Goal: Information Seeking & Learning: Learn about a topic

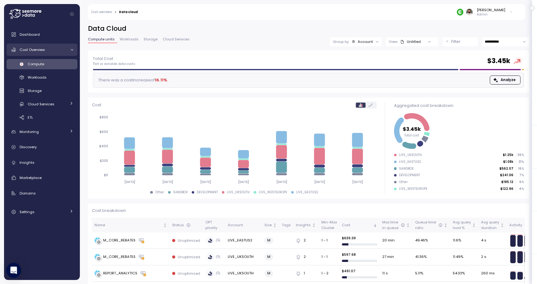
click at [53, 54] on link "Cost Overview" at bounding box center [42, 50] width 71 height 12
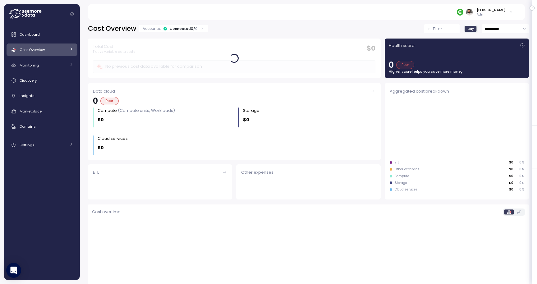
click at [53, 54] on link "Cost Overview" at bounding box center [42, 50] width 71 height 12
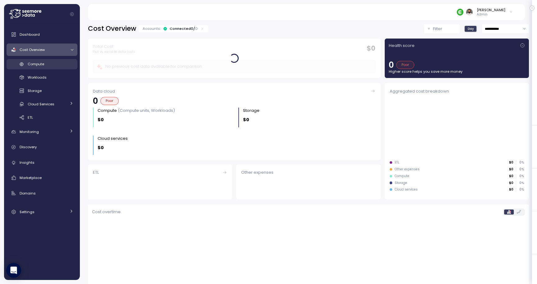
click at [52, 63] on div "Compute" at bounding box center [51, 64] width 46 height 6
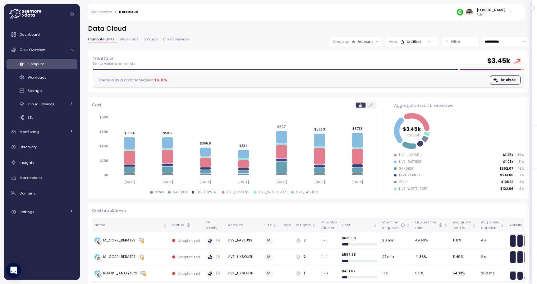
click at [414, 44] on div "Untitled" at bounding box center [411, 41] width 21 height 5
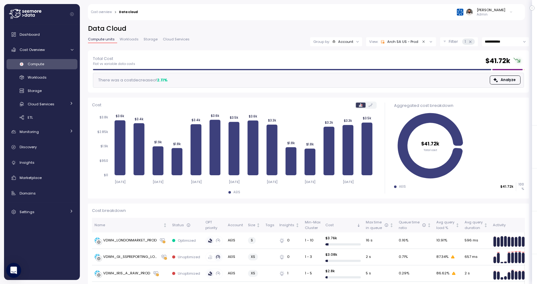
click at [231, 71] on div "Total Cost Flat vs variable data costs $ 41.72k There was a cost decrease of 2.…" at bounding box center [308, 71] width 431 height 32
click at [452, 41] on p "Filter" at bounding box center [453, 42] width 9 height 6
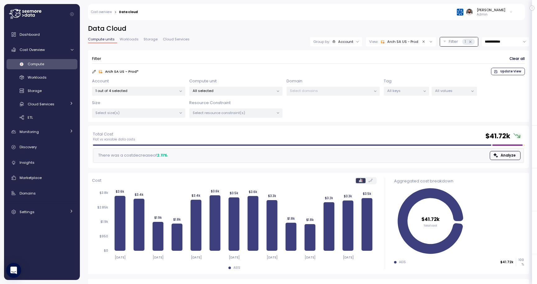
click at [210, 98] on div "Account 1 out of 4 selected Compute unit All selected Domain Select domains Tag…" at bounding box center [308, 98] width 433 height 40
click at [210, 95] on div "All selected" at bounding box center [235, 91] width 93 height 9
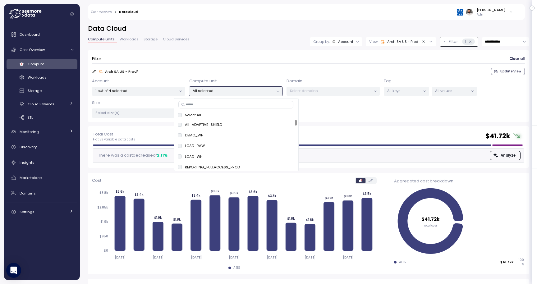
click at [208, 103] on input at bounding box center [236, 104] width 115 height 7
paste input "**********"
type input "**********"
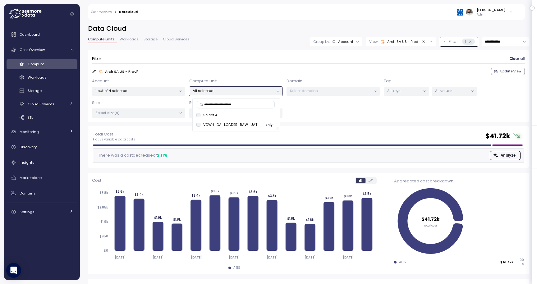
click at [266, 125] on span "only" at bounding box center [269, 124] width 7 height 7
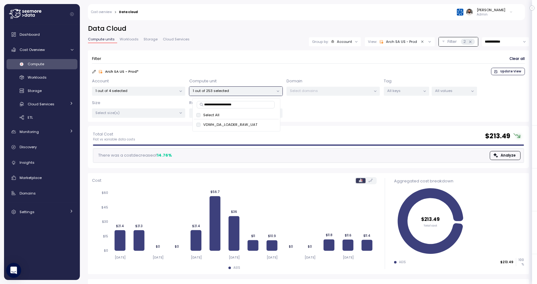
click at [498, 38] on input "**********" at bounding box center [505, 41] width 47 height 9
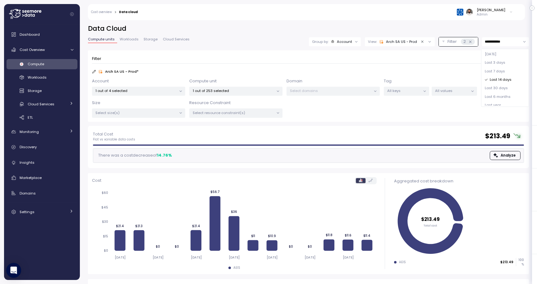
click at [501, 88] on span "Last 30 days" at bounding box center [496, 89] width 23 height 6
type input "**********"
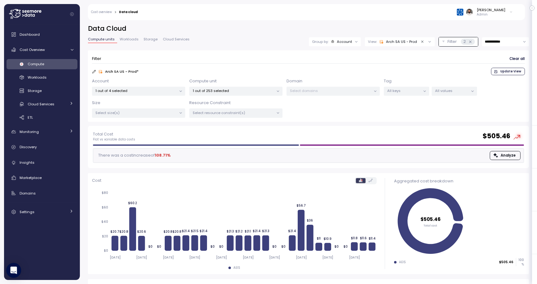
scroll to position [53, 0]
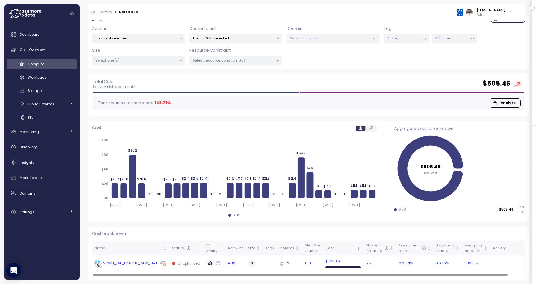
click at [140, 266] on div "VDWH_DA_LOADER_RAW_UAT" at bounding box center [130, 264] width 54 height 6
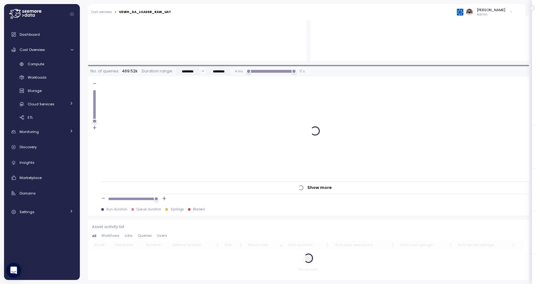
scroll to position [80, 0]
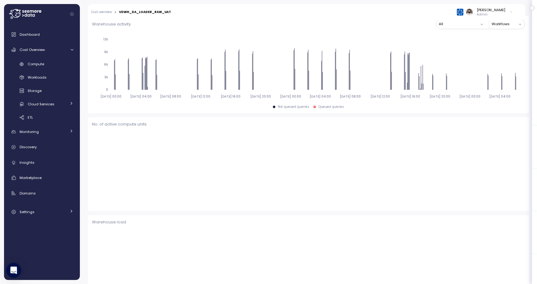
type input "*********"
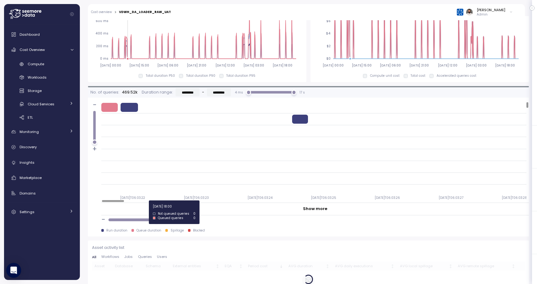
scroll to position [489, 0]
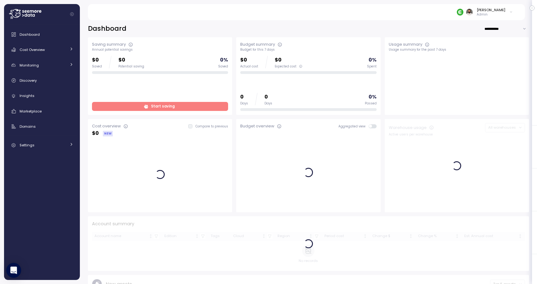
click at [503, 8] on div "[PERSON_NAME]" at bounding box center [491, 9] width 29 height 5
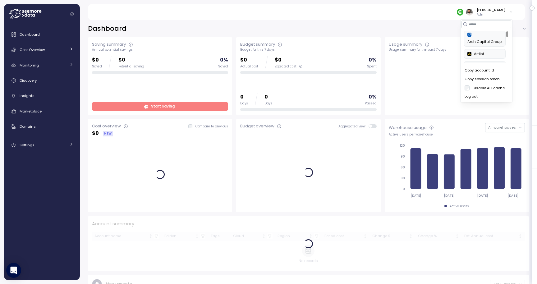
click at [482, 72] on div "Copy account id" at bounding box center [487, 71] width 44 height 6
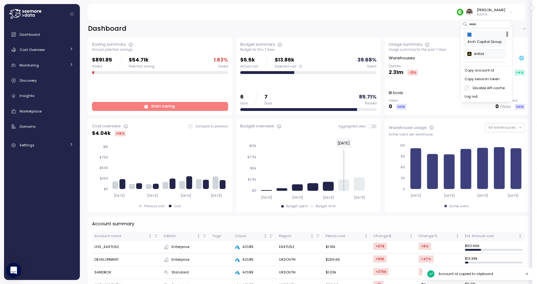
click at [492, 71] on div "Copy account id" at bounding box center [487, 71] width 44 height 6
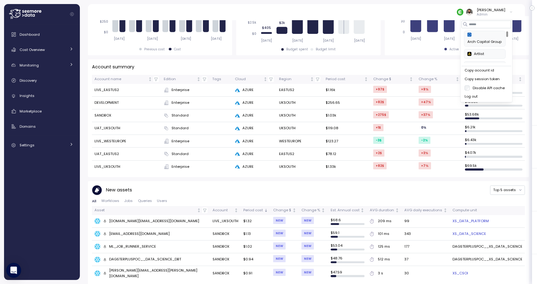
scroll to position [152, 0]
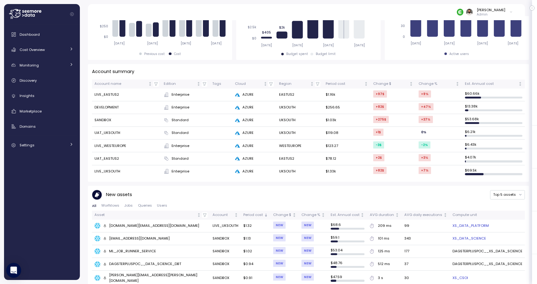
click at [470, 186] on div "New assets Top 5 assets All Worfklows Jobs Queries Users Asset Account Period c…" at bounding box center [308, 238] width 441 height 104
click at [504, 85] on div "Est. Annual cost" at bounding box center [491, 84] width 53 height 6
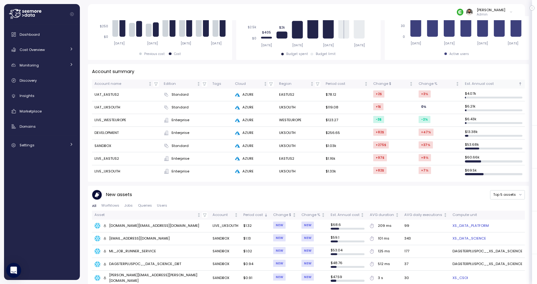
click at [504, 85] on div "Est. Annual cost" at bounding box center [491, 84] width 53 height 6
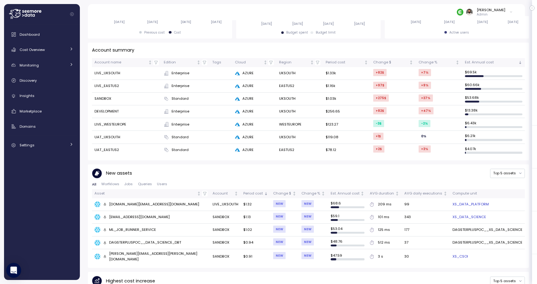
scroll to position [169, 0]
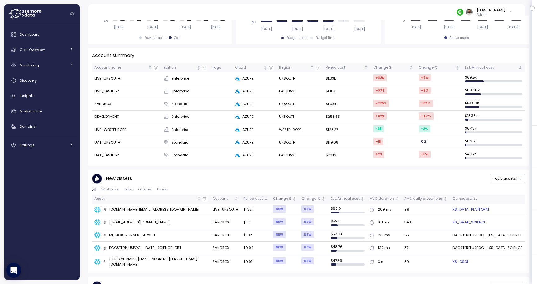
click at [108, 78] on td "LIVE_UKSOUTH" at bounding box center [126, 78] width 69 height 13
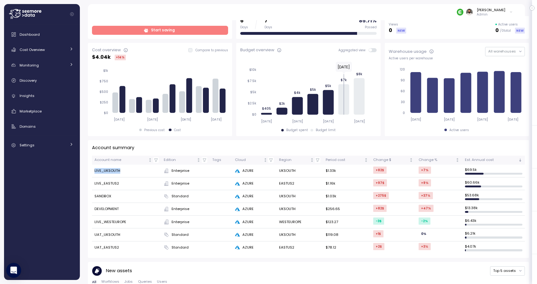
scroll to position [0, 0]
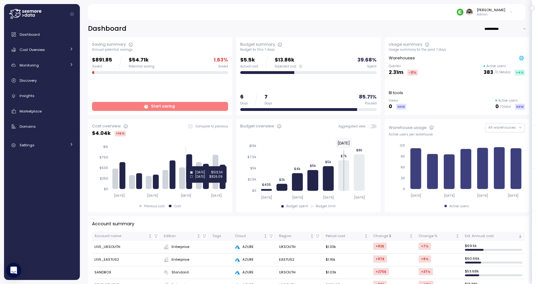
click at [190, 166] on icon at bounding box center [190, 171] width 6 height 35
